Goal: Transaction & Acquisition: Purchase product/service

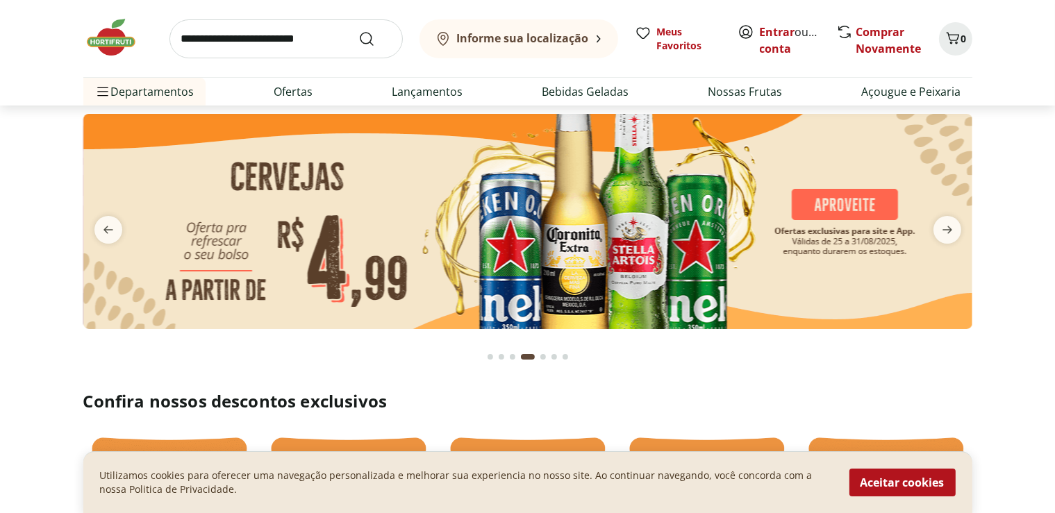
scroll to position [73, 0]
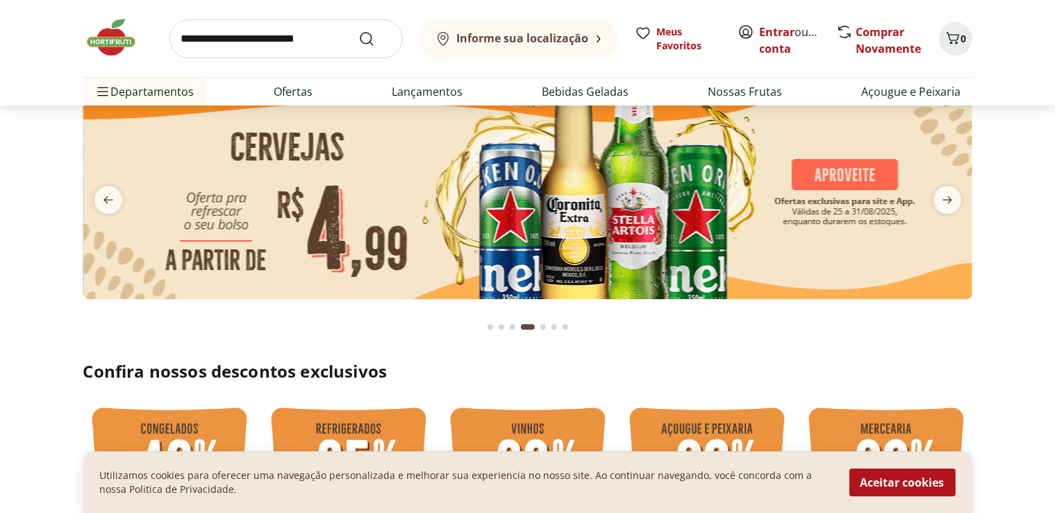
drag, startPoint x: 905, startPoint y: 486, endPoint x: 932, endPoint y: 394, distance: 95.6
click at [905, 483] on button "Aceitar cookies" at bounding box center [902, 483] width 106 height 28
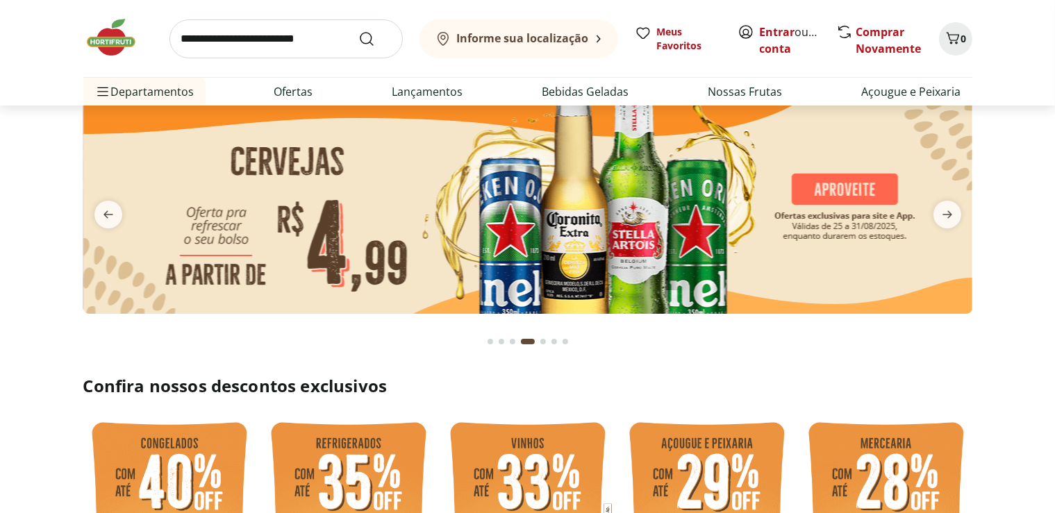
scroll to position [0, 0]
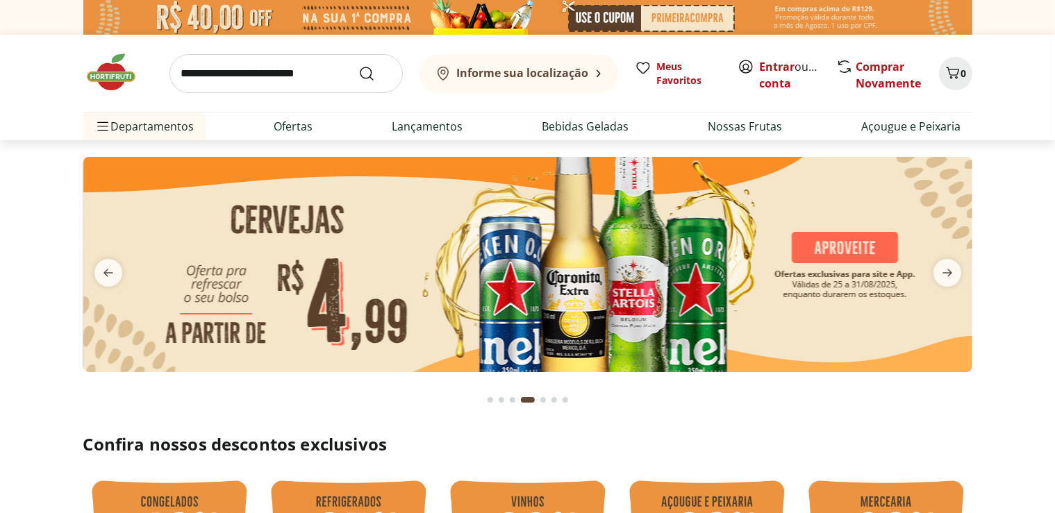
click at [251, 79] on input "search" at bounding box center [285, 73] width 233 height 39
type input "*******"
click at [358, 65] on button "Submit Search" at bounding box center [374, 73] width 33 height 17
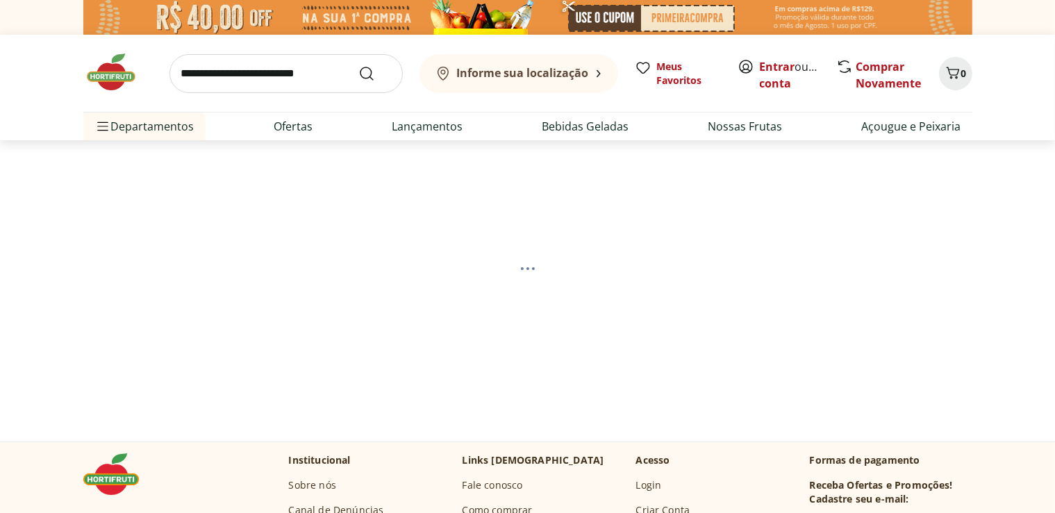
select select "**********"
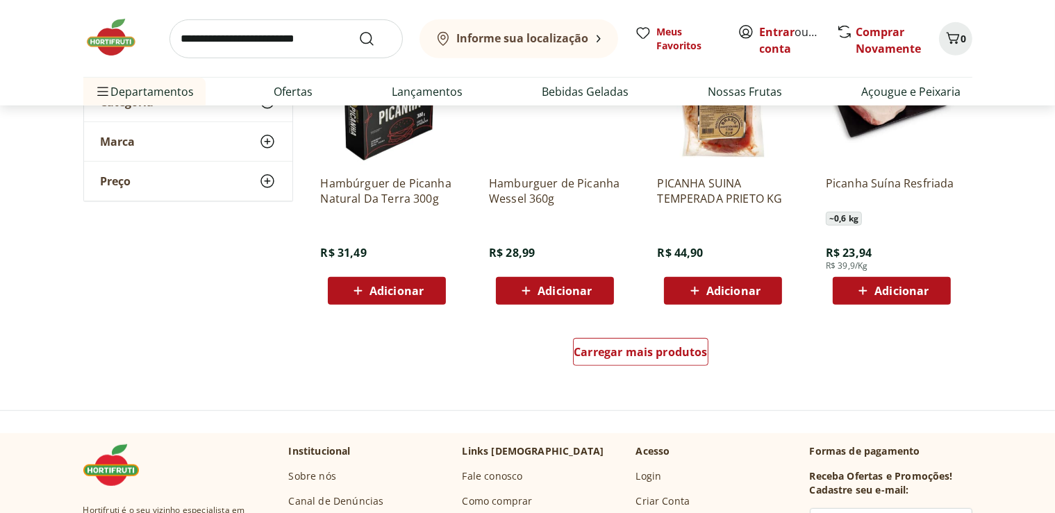
scroll to position [880, 0]
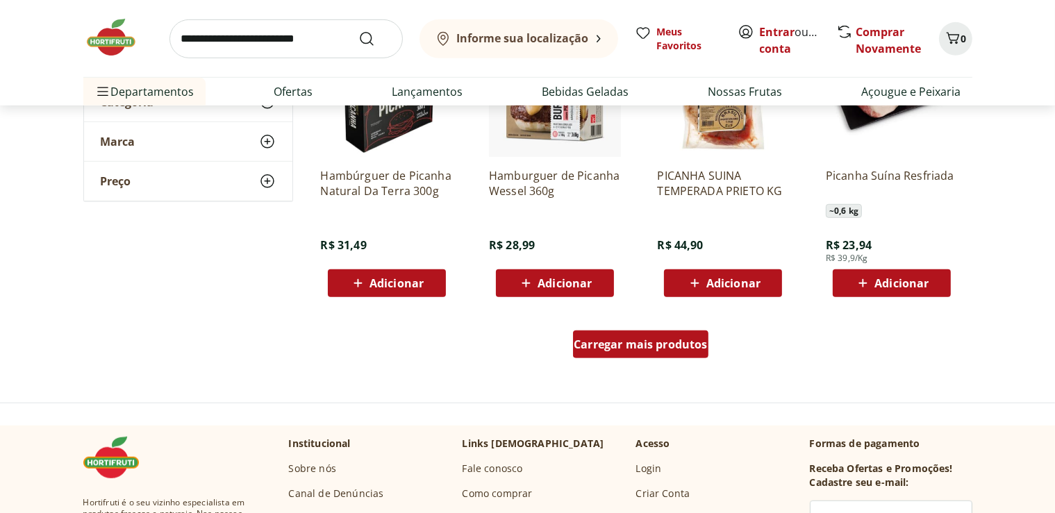
click at [655, 348] on span "Carregar mais produtos" at bounding box center [640, 344] width 134 height 11
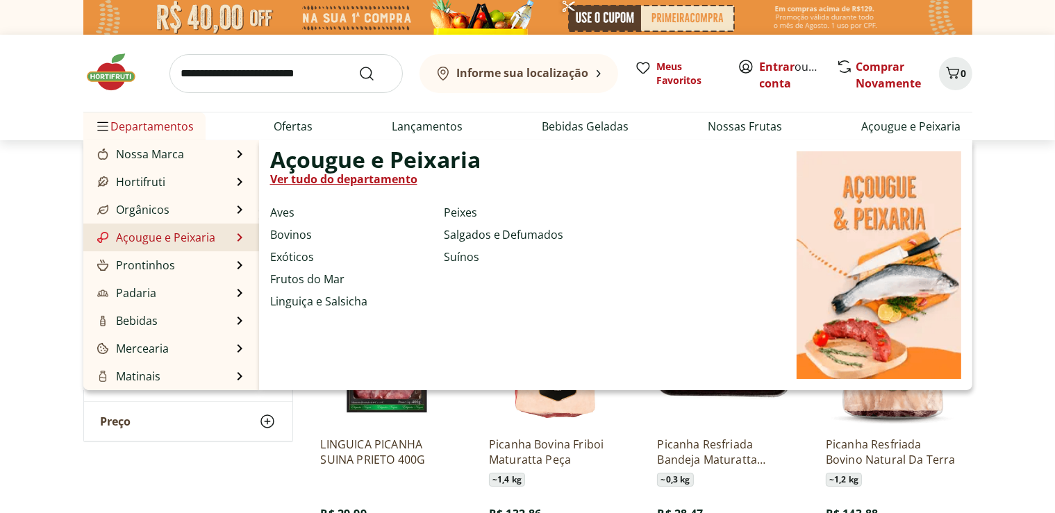
click at [340, 180] on link "Ver tudo do departamento" at bounding box center [343, 179] width 147 height 17
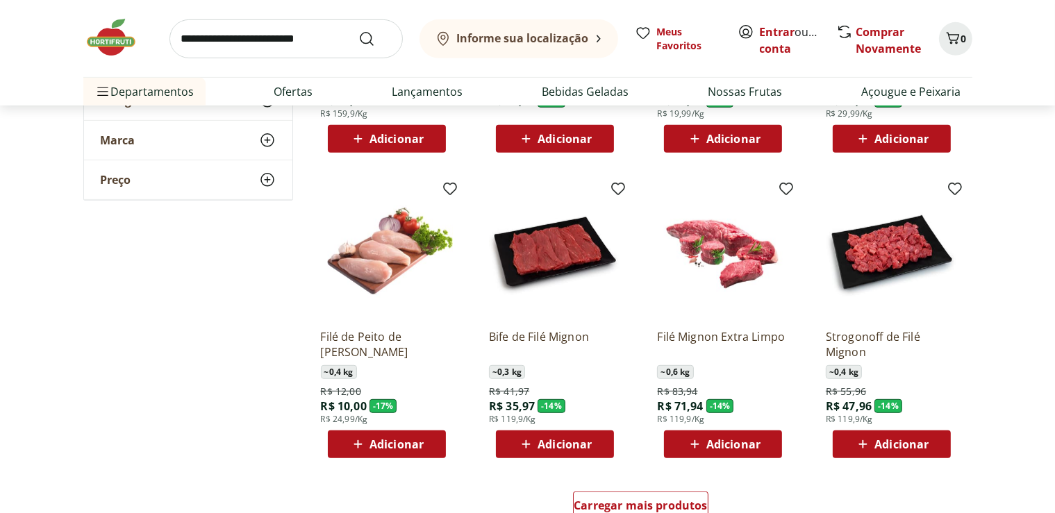
scroll to position [733, 0]
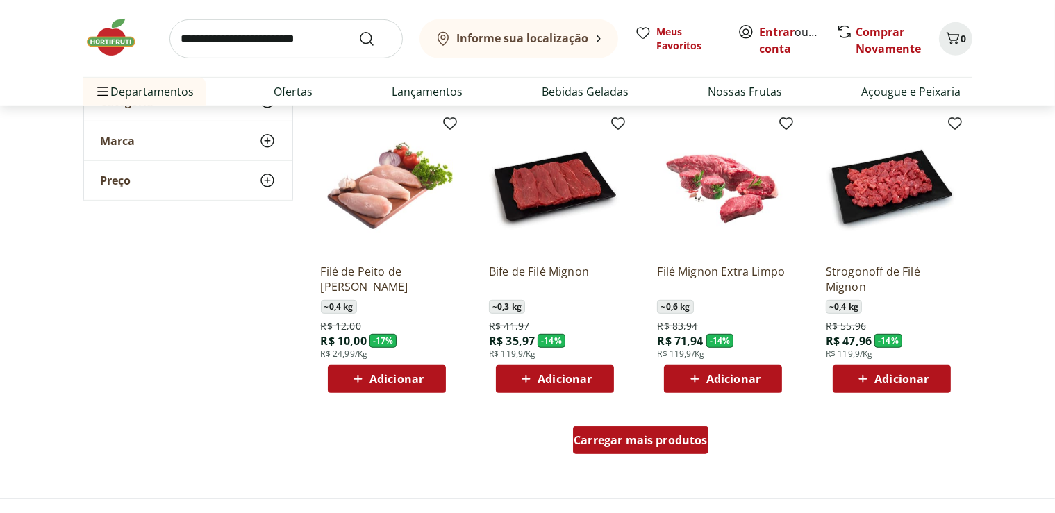
click at [660, 435] on span "Carregar mais produtos" at bounding box center [640, 440] width 134 height 11
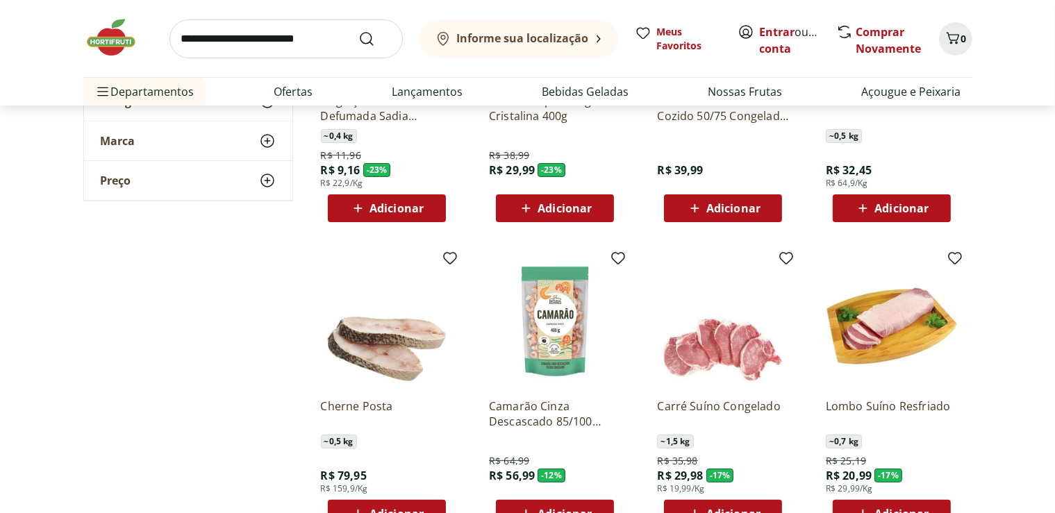
scroll to position [0, 0]
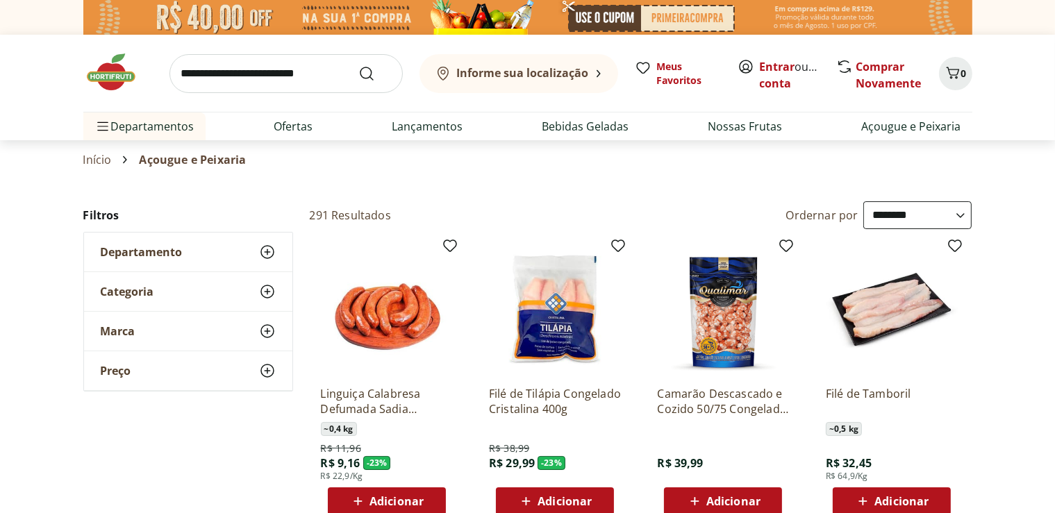
click at [863, 201] on select "**********" at bounding box center [917, 215] width 108 height 28
click option "**********" at bounding box center [0, 0] width 0 height 0
select select "**********"
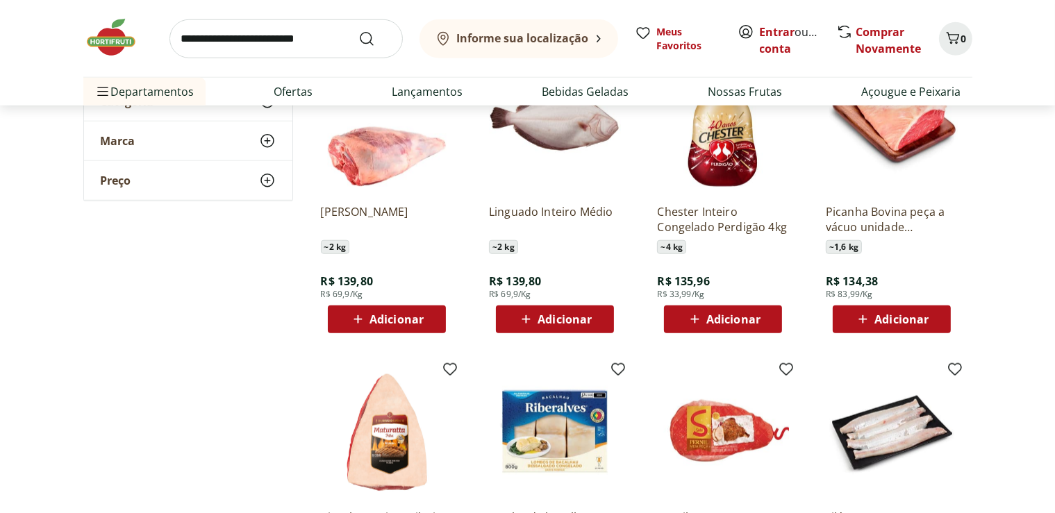
scroll to position [1759, 0]
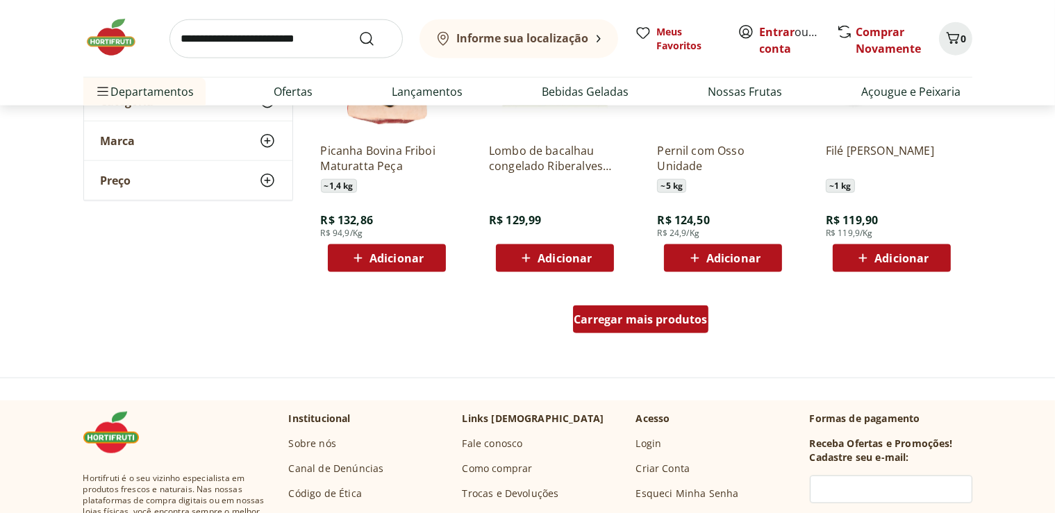
click at [643, 329] on div "Carregar mais produtos" at bounding box center [640, 319] width 135 height 28
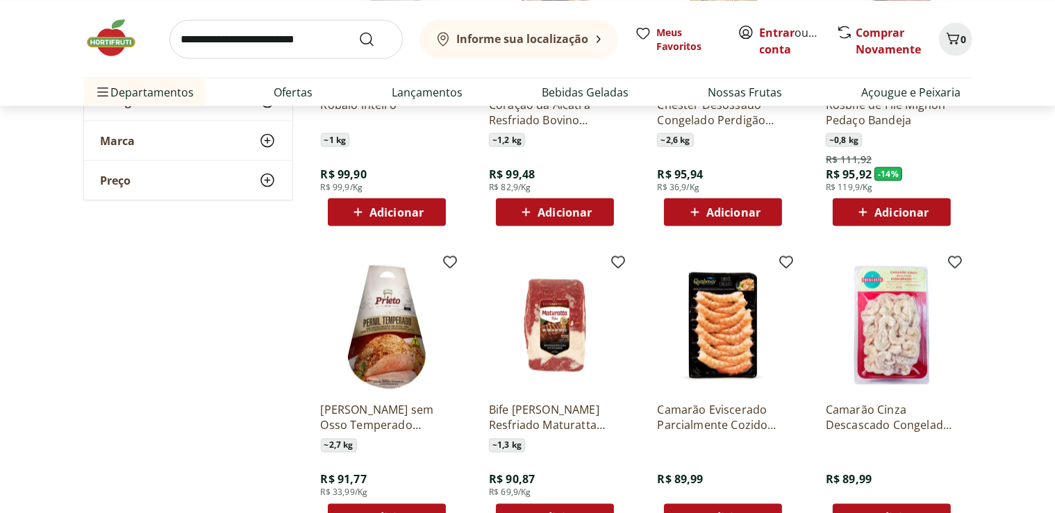
scroll to position [2566, 0]
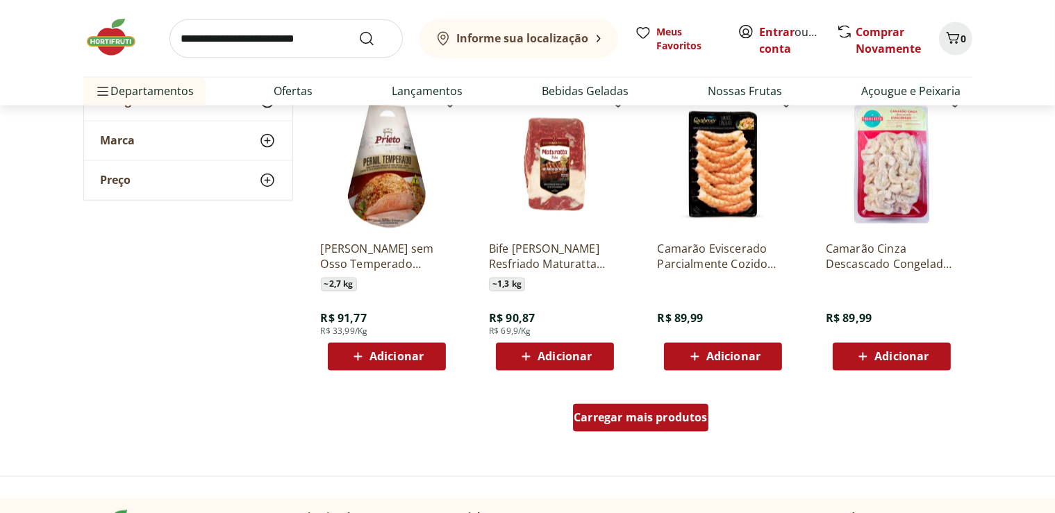
click at [635, 420] on span "Carregar mais produtos" at bounding box center [640, 417] width 134 height 11
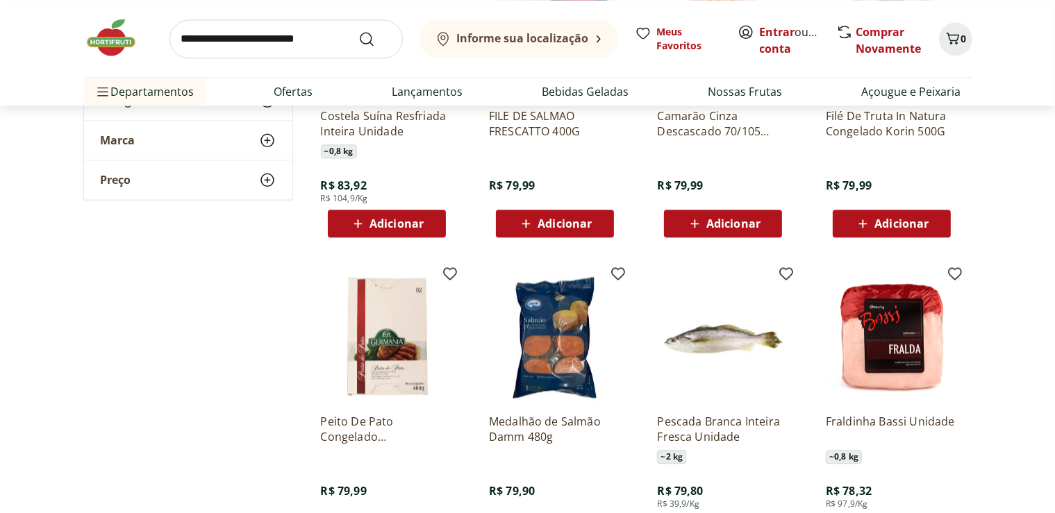
scroll to position [3666, 0]
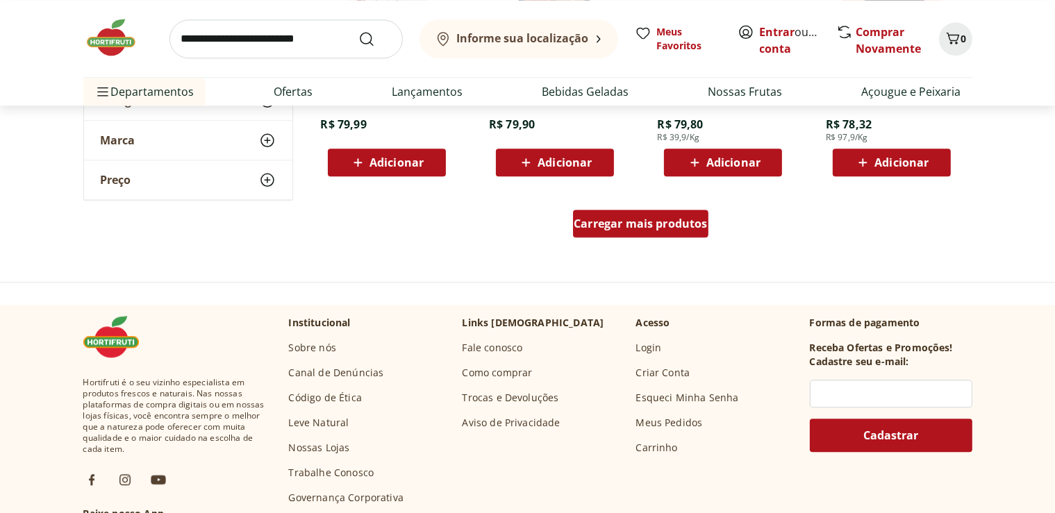
click at [661, 226] on span "Carregar mais produtos" at bounding box center [640, 223] width 134 height 11
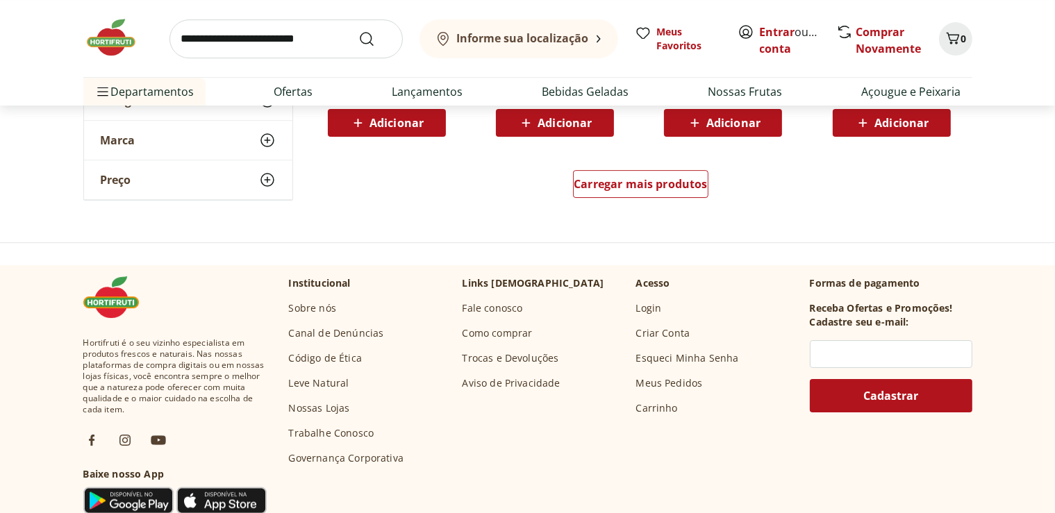
scroll to position [4618, 0]
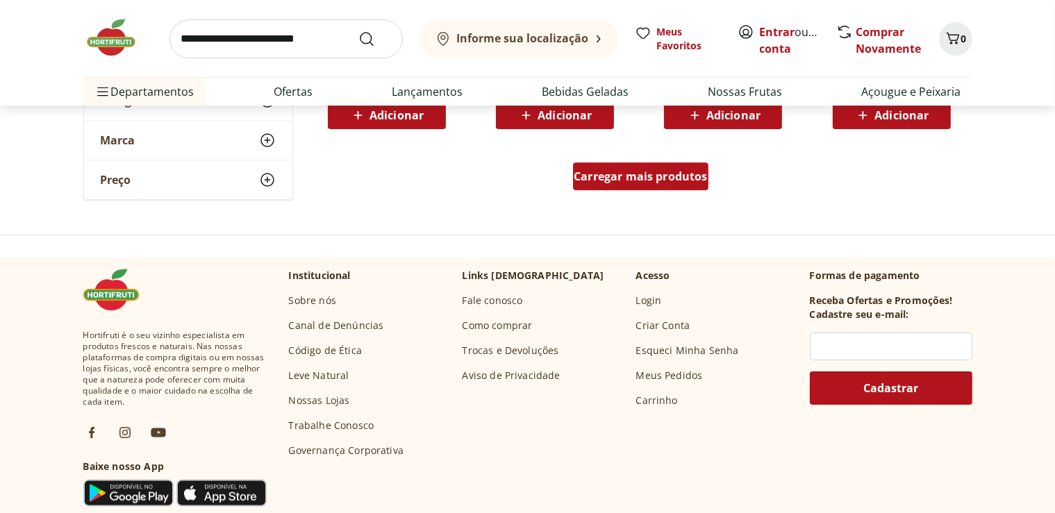
click at [655, 182] on span "Carregar mais produtos" at bounding box center [640, 176] width 134 height 11
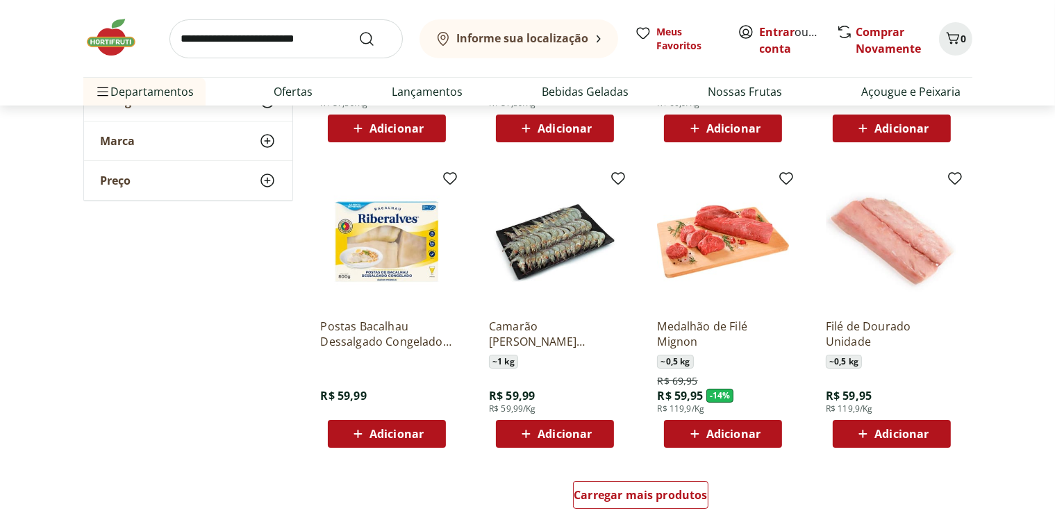
scroll to position [5278, 0]
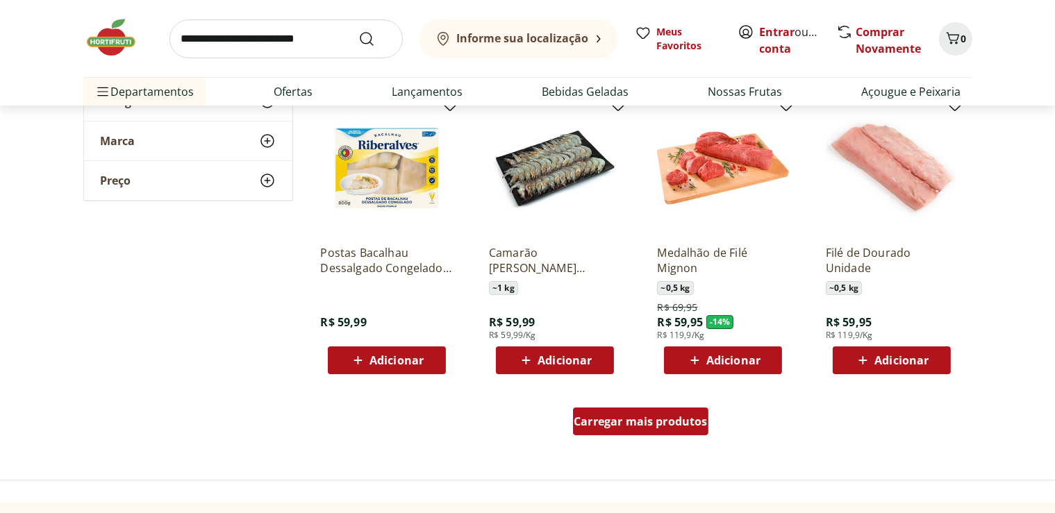
click at [637, 421] on span "Carregar mais produtos" at bounding box center [640, 421] width 134 height 11
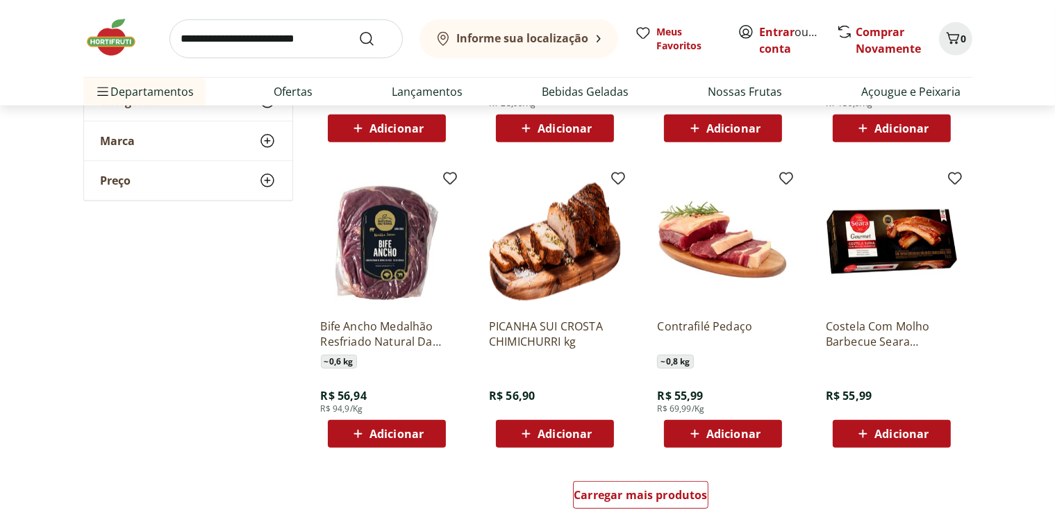
scroll to position [6231, 0]
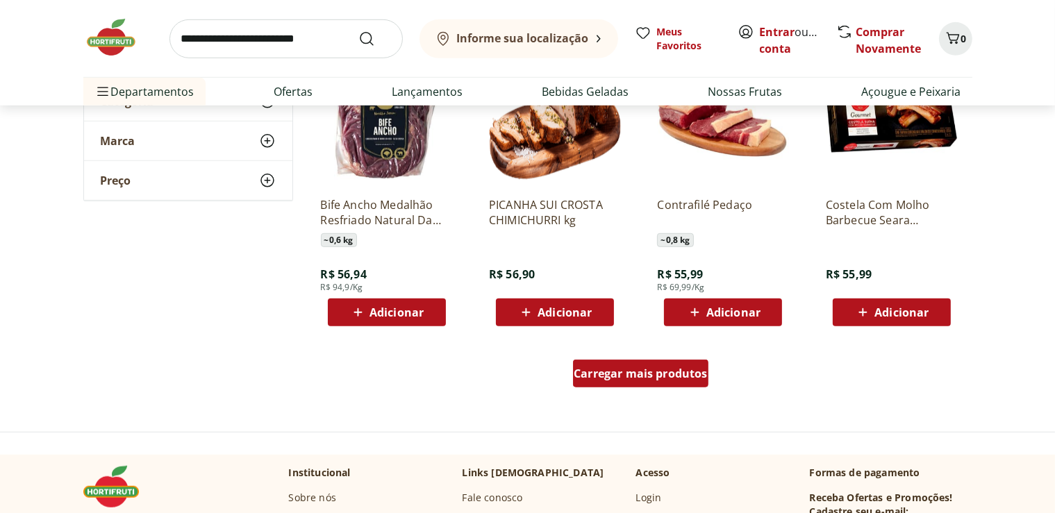
click at [648, 371] on span "Carregar mais produtos" at bounding box center [640, 373] width 134 height 11
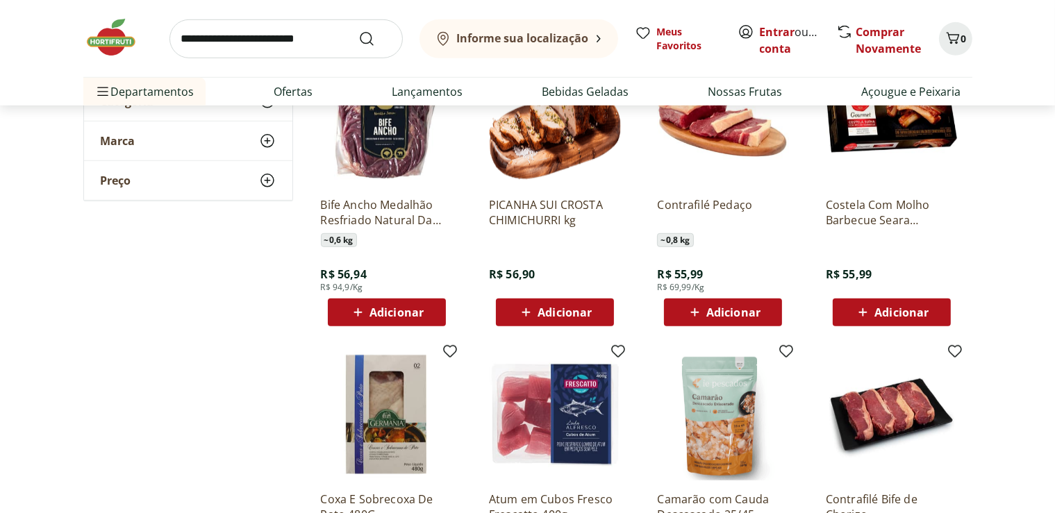
scroll to position [6158, 0]
